Goal: Navigation & Orientation: Find specific page/section

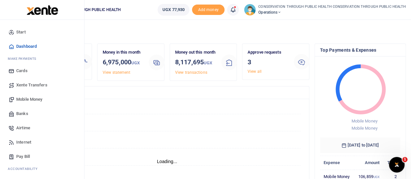
click at [26, 141] on span "Internet" at bounding box center [23, 142] width 15 height 6
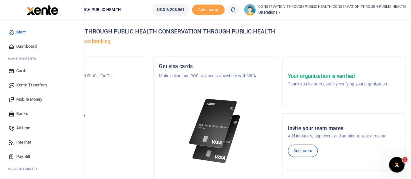
click at [27, 46] on span "Dashboard" at bounding box center [26, 46] width 20 height 6
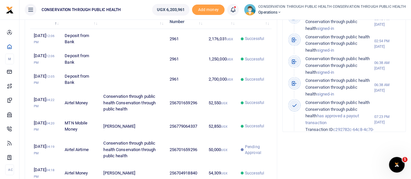
scroll to position [240, 0]
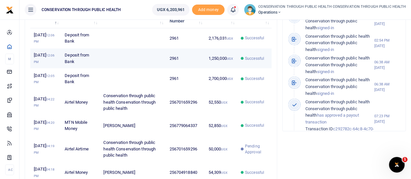
click at [205, 69] on td "1,250,000 UGX" at bounding box center [221, 58] width 32 height 20
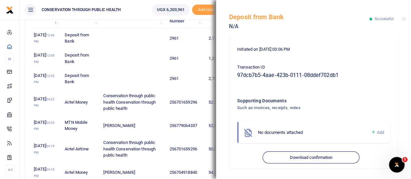
scroll to position [0, 0]
